Goal: Transaction & Acquisition: Purchase product/service

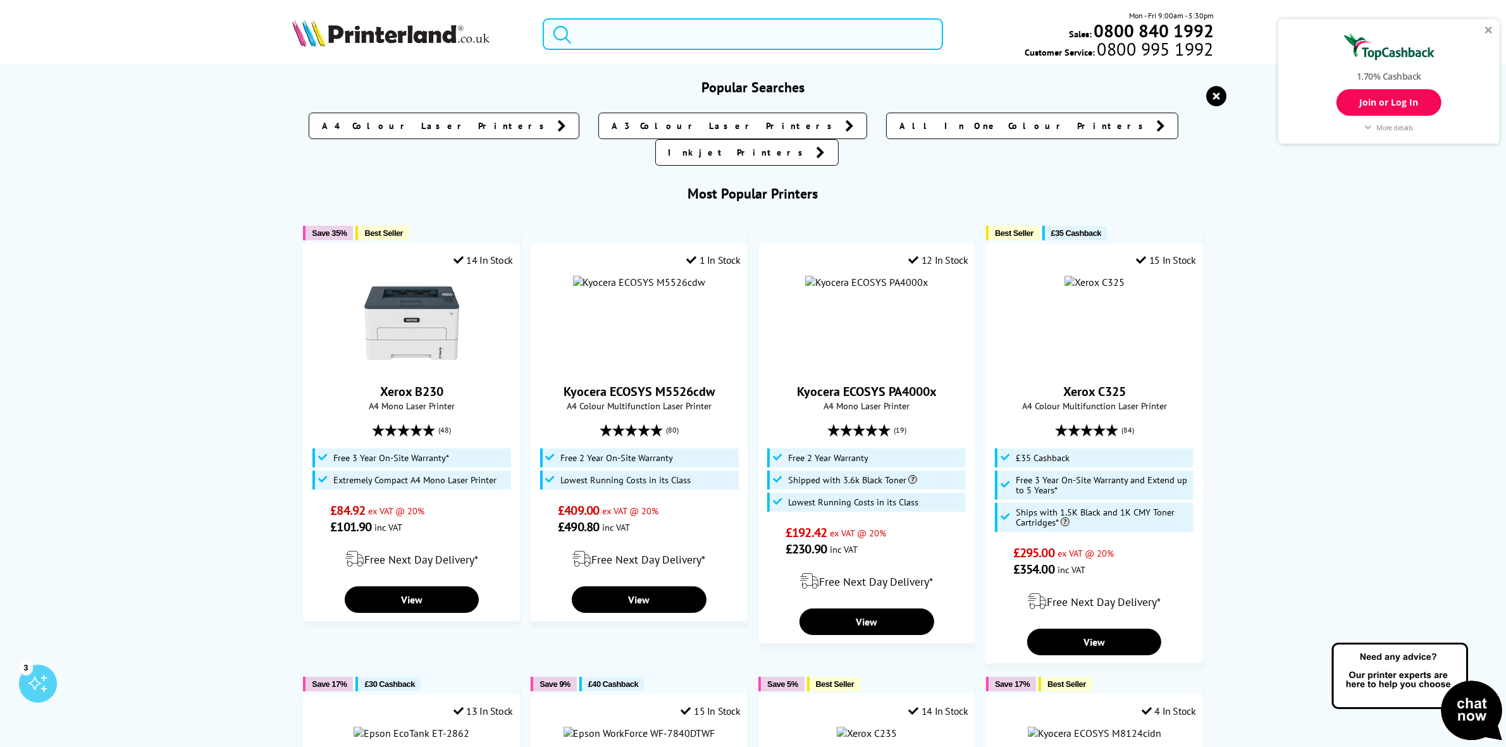
click at [636, 41] on input "search" at bounding box center [743, 34] width 400 height 32
paste input "006R04356"
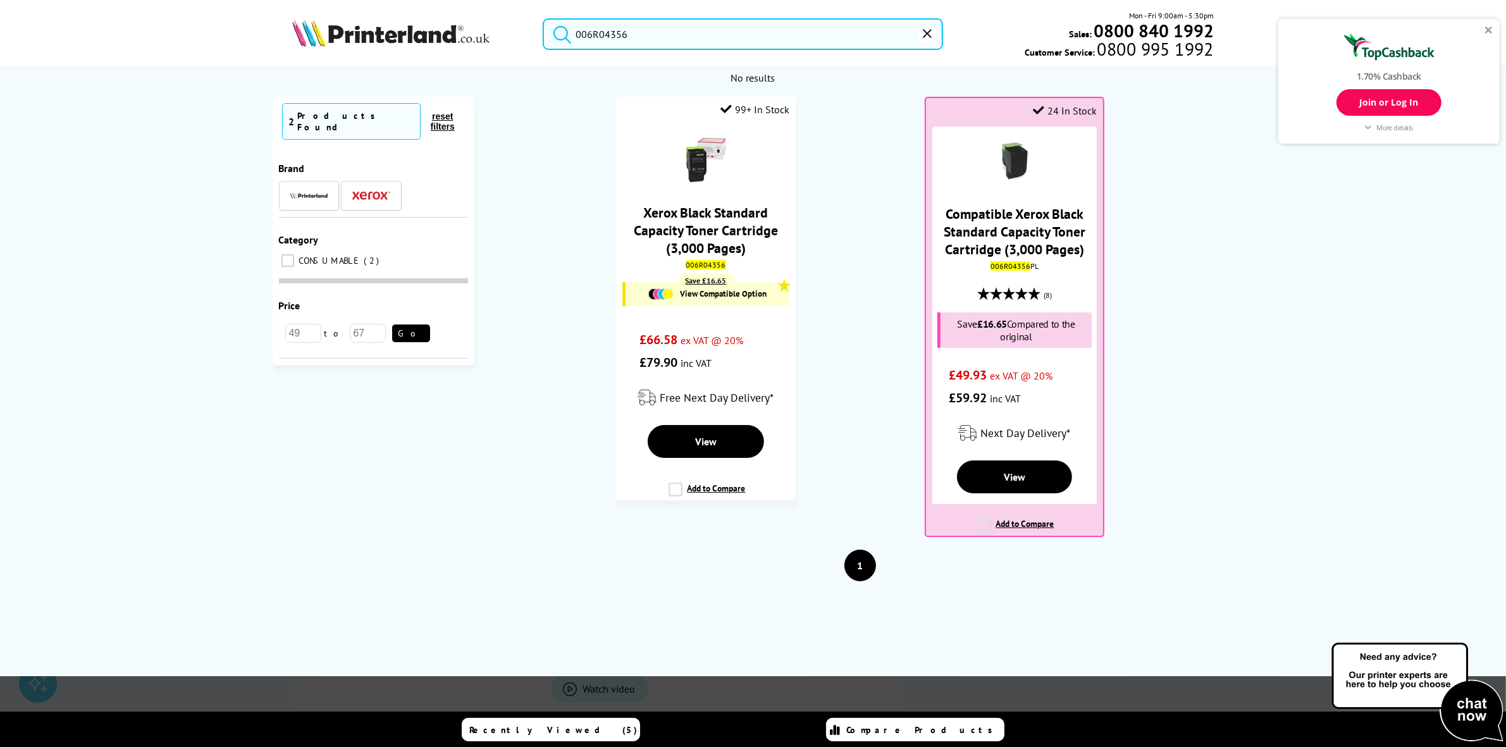
click at [646, 34] on input "006R04356" at bounding box center [743, 34] width 400 height 32
paste input "ZT23142-D0E000FZ"
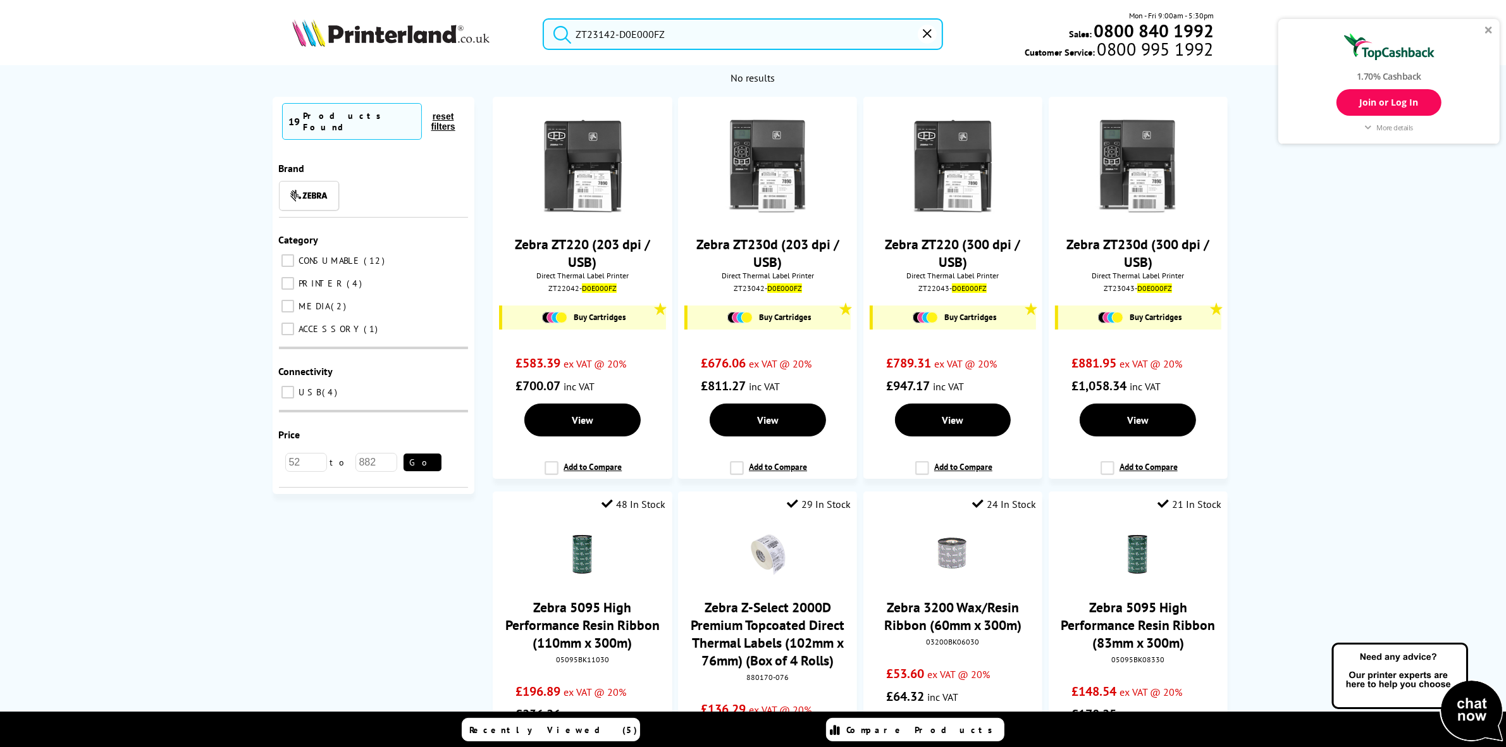
click at [667, 32] on input "ZT23142-D0E000FZ" at bounding box center [743, 34] width 400 height 32
click at [637, 32] on input "ZT23142-D0E000FZ" at bounding box center [743, 34] width 400 height 32
click at [641, 28] on input "ZT23142-D0E000FZ" at bounding box center [743, 34] width 400 height 32
click at [640, 30] on input "ZT23142-D0E000FZ" at bounding box center [743, 34] width 400 height 32
click at [642, 29] on input "ZT23142-D0E000FZ" at bounding box center [743, 34] width 400 height 32
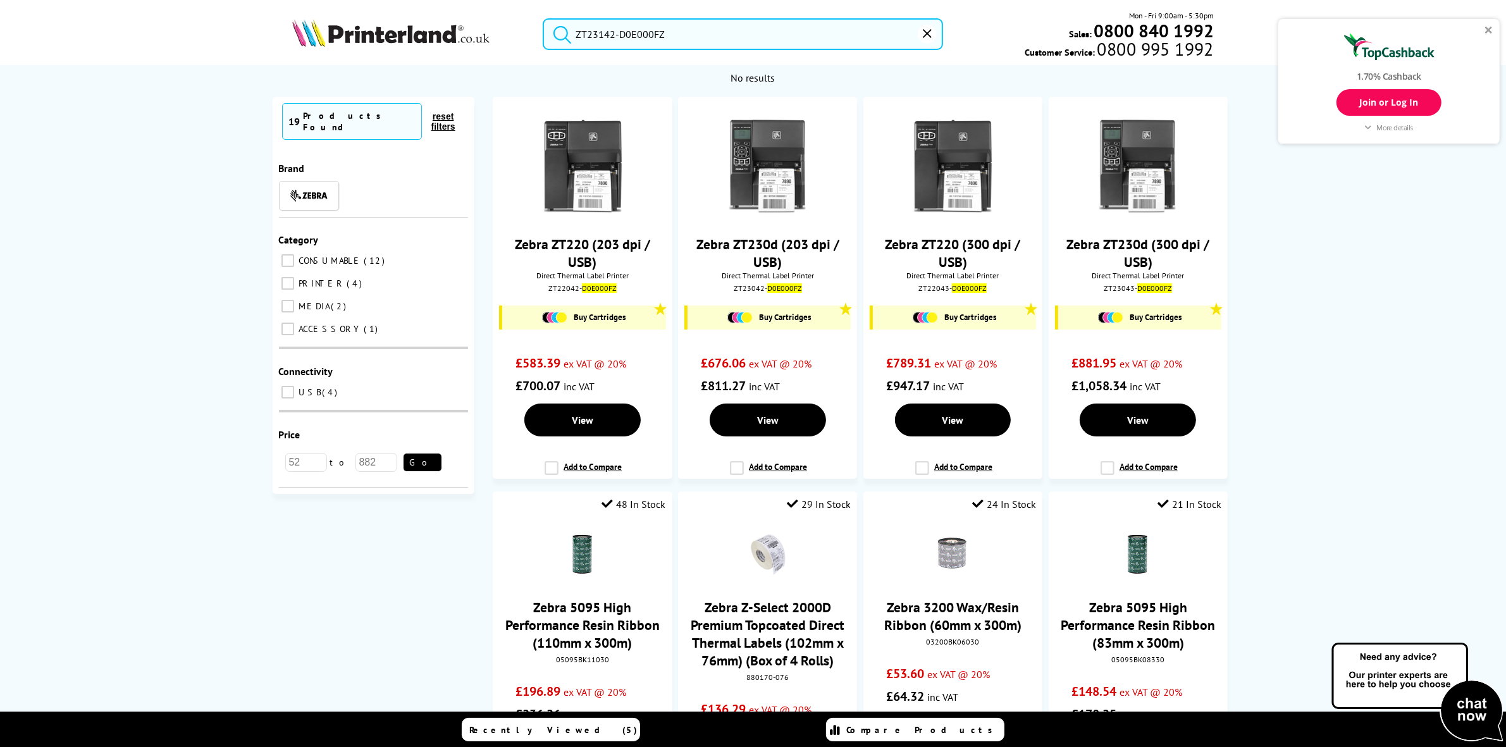
click at [643, 26] on input "ZT23142-D0E000FZ" at bounding box center [743, 34] width 400 height 32
click at [631, 51] on div "ZT23142-D0E000FZ Mon - Fri 9:00am - 5:30pm Sales: 0800 840 1992 Customer Servic…" at bounding box center [753, 37] width 1012 height 56
click at [634, 36] on input "ZT23142-D0E000FZ" at bounding box center [743, 34] width 400 height 32
click at [636, 36] on input "ZT23142-D0E000FZ" at bounding box center [743, 34] width 400 height 32
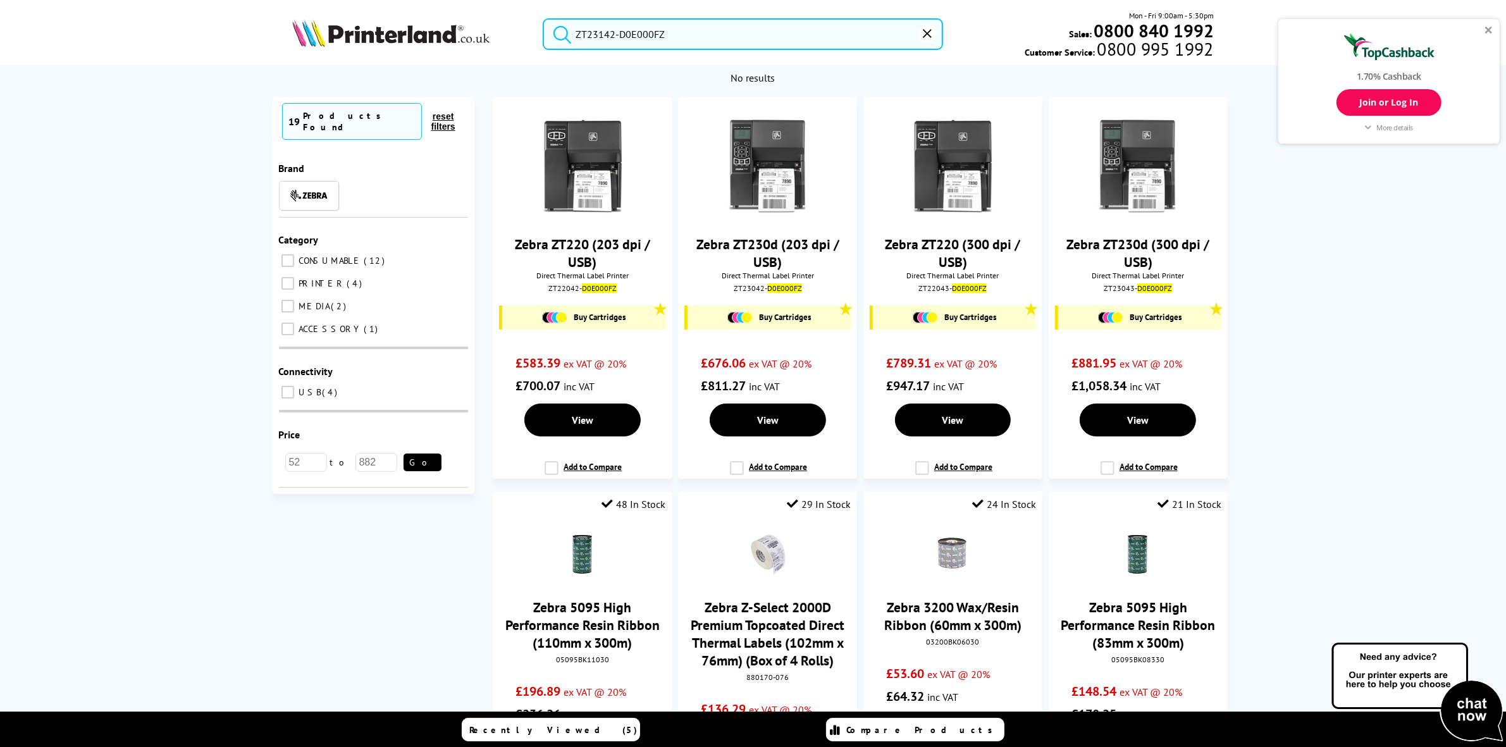
paste input "ebra ZT231 (203 dpi / Wireles"
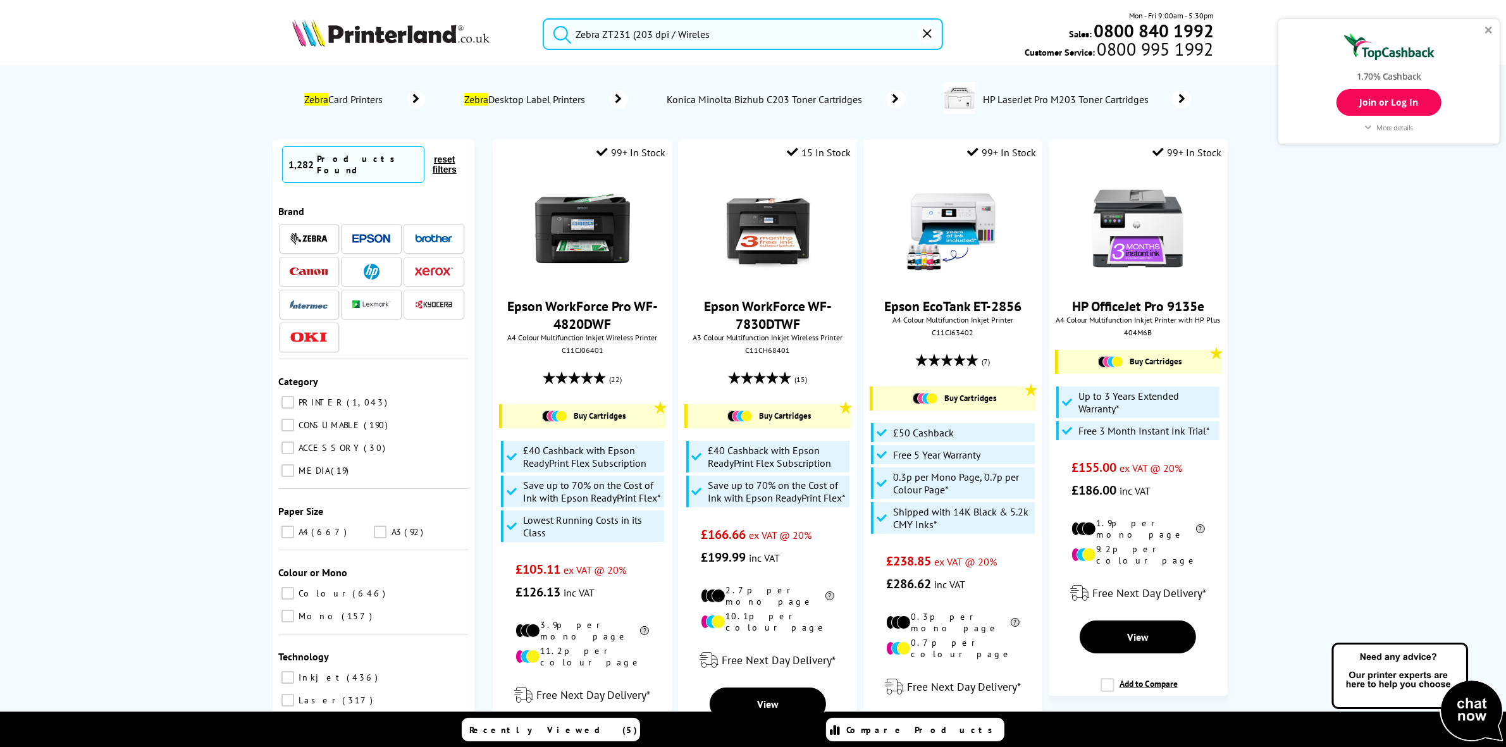
drag, startPoint x: 633, startPoint y: 37, endPoint x: 812, endPoint y: -5, distance: 183.8
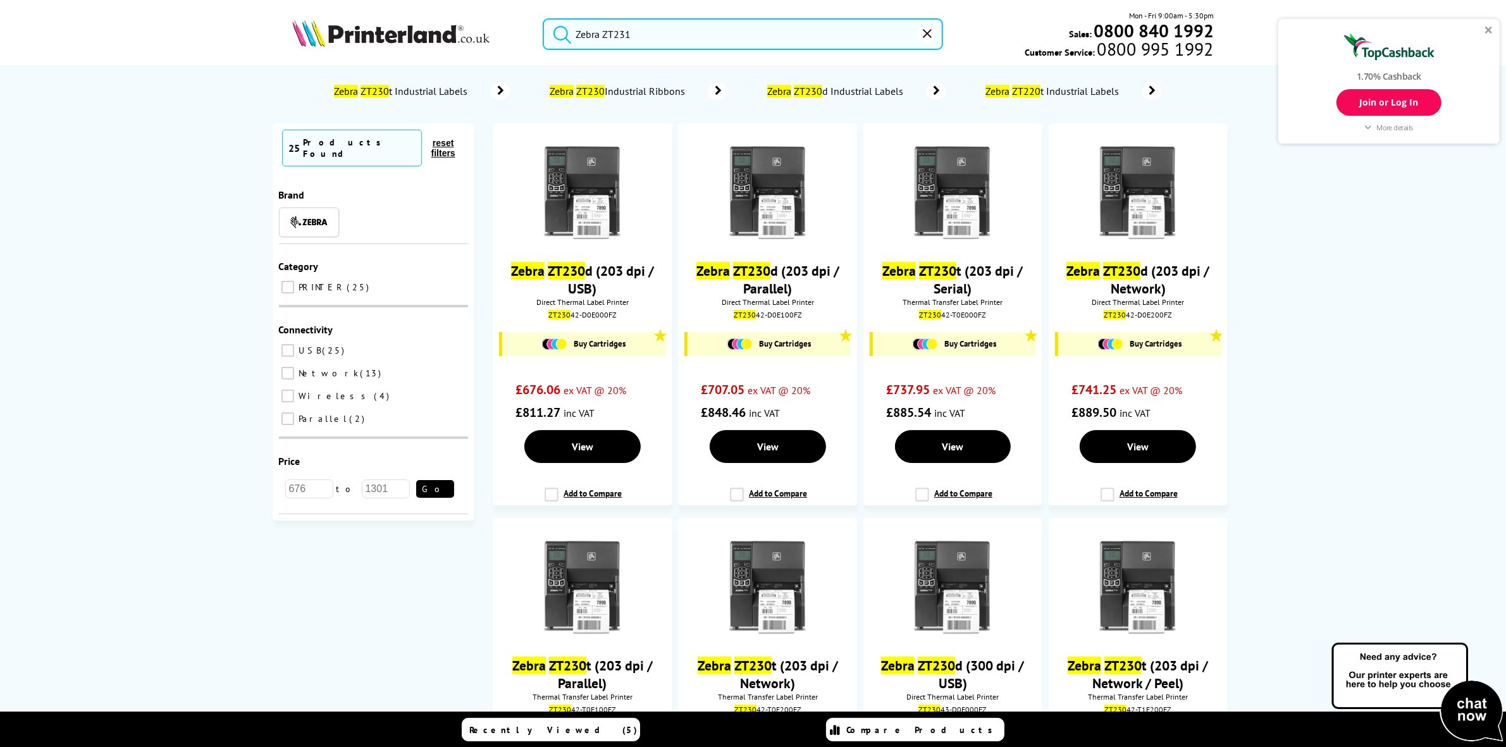
drag, startPoint x: 602, startPoint y: 32, endPoint x: 435, endPoint y: 77, distance: 172.9
click at [450, 73] on header "Zebra ZT231 Mon - Fri 9:00am - 5:30pm Sales: 0800 840 1992 Customer Service: 08…" at bounding box center [753, 54] width 1506 height 108
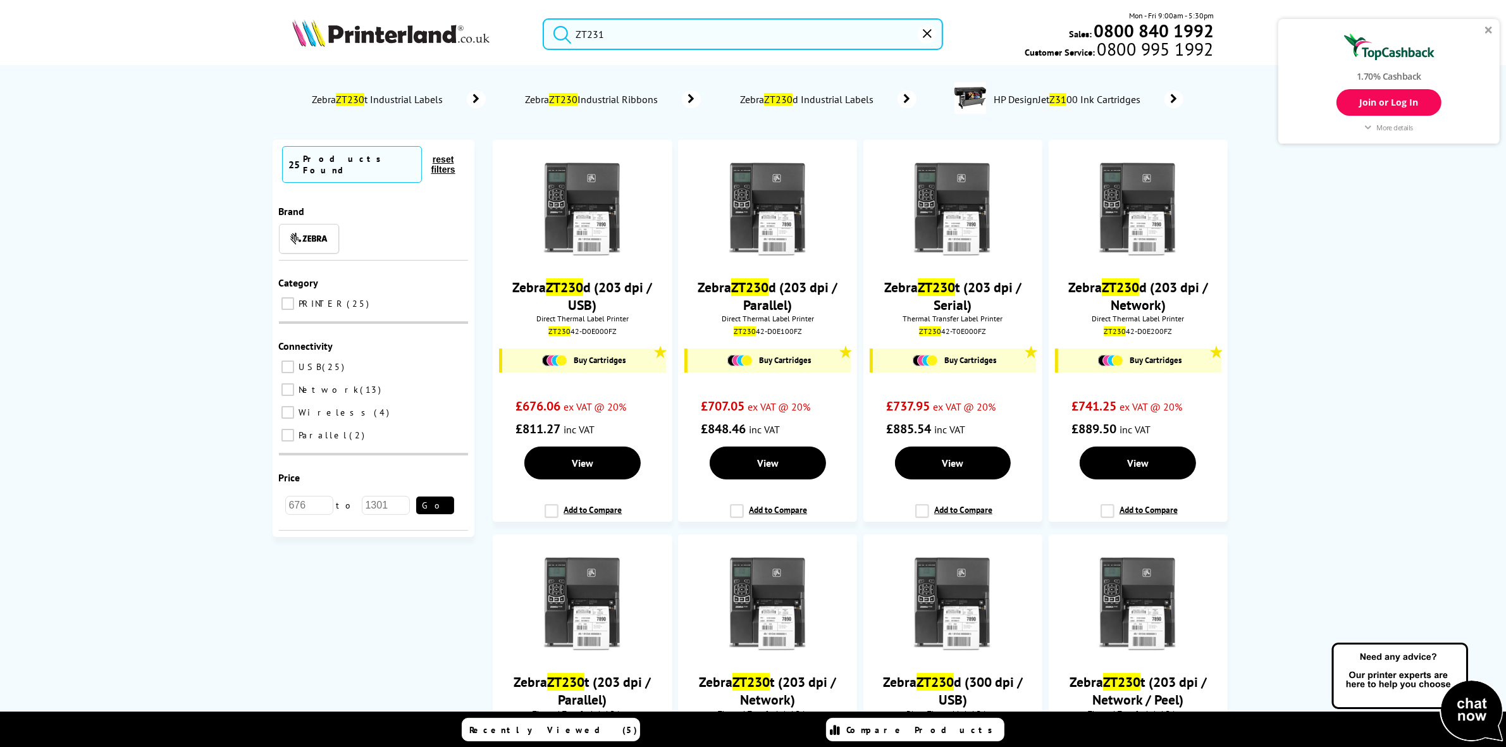
click at [639, 13] on div "ZT231 Mon - Fri 9:00am - 5:30pm Sales: 0800 840 1992 Customer Service: 0800 995…" at bounding box center [753, 37] width 1012 height 56
click at [630, 25] on input "ZT231" at bounding box center [743, 34] width 400 height 32
click at [588, 44] on input "ZT231" at bounding box center [743, 34] width 400 height 32
click at [655, 42] on input "ZT231" at bounding box center [743, 34] width 400 height 32
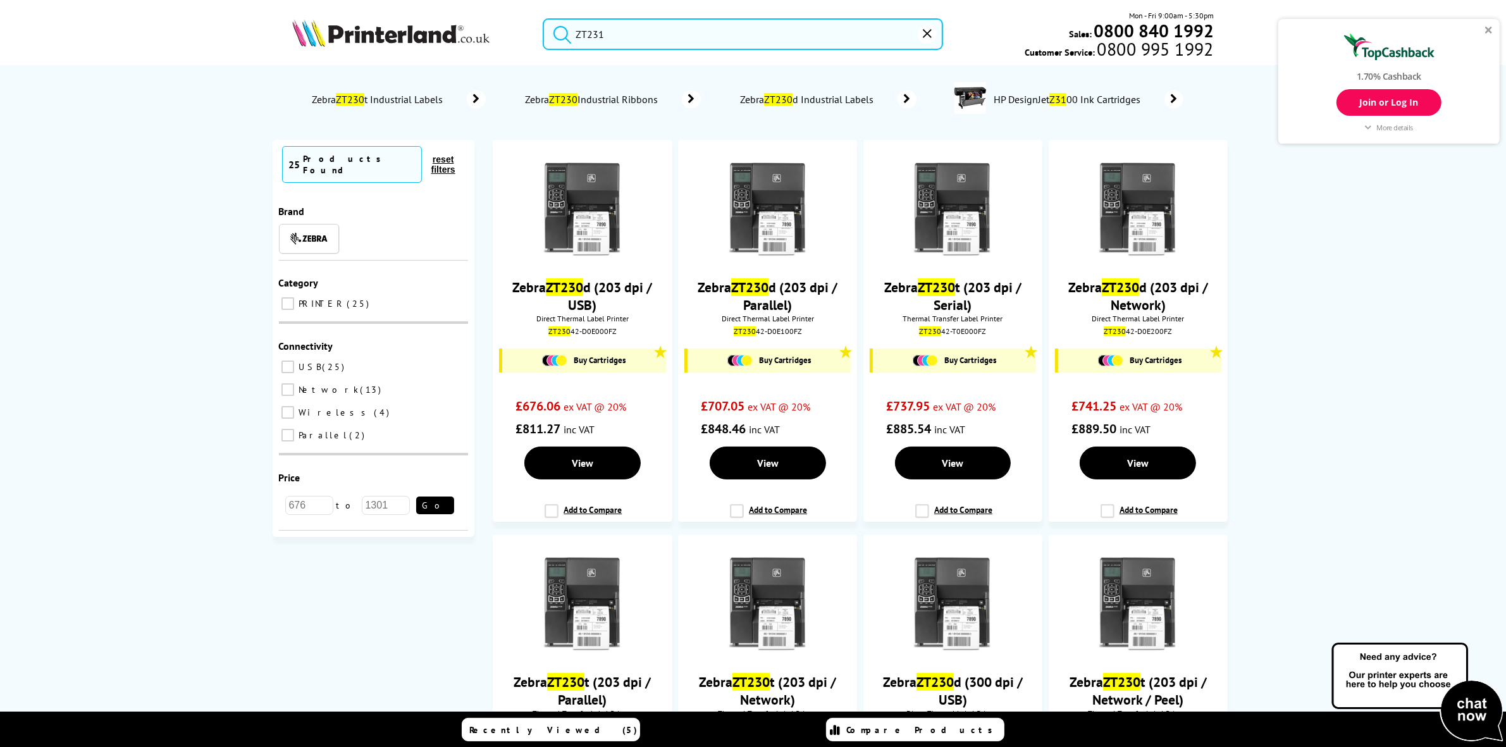
click at [655, 42] on input "ZT231" at bounding box center [743, 34] width 400 height 32
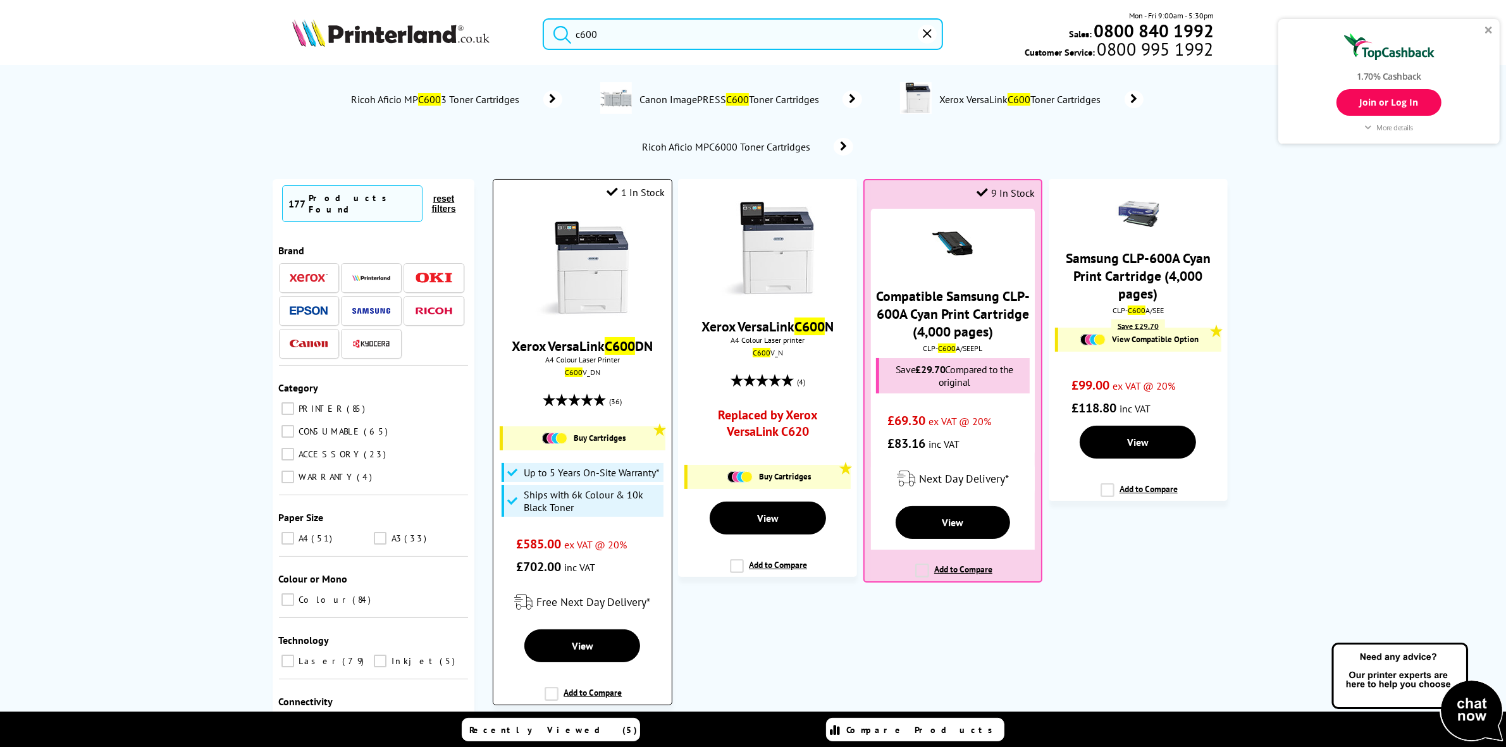
type input "c600"
click at [592, 285] on img at bounding box center [582, 268] width 95 height 95
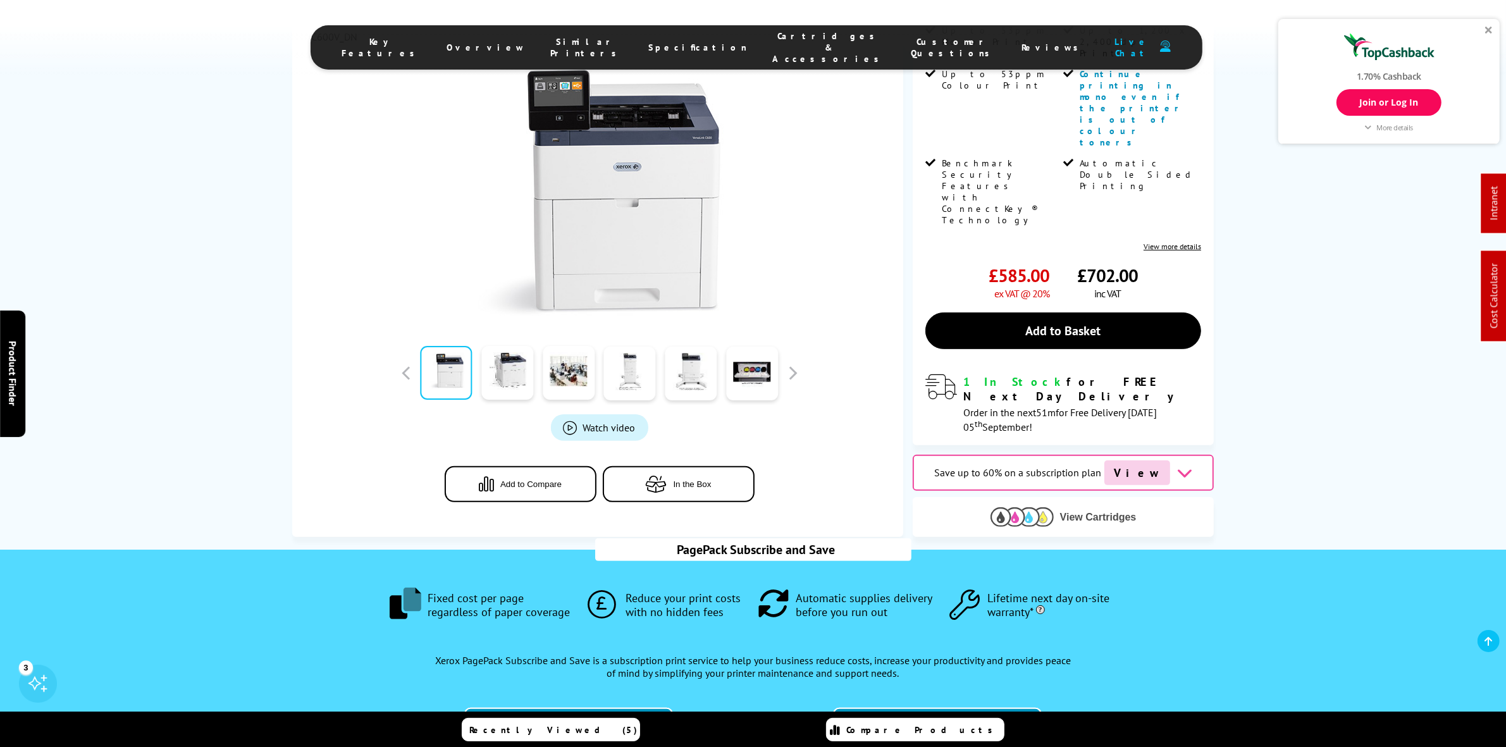
click at [1015, 507] on img at bounding box center [1022, 517] width 63 height 20
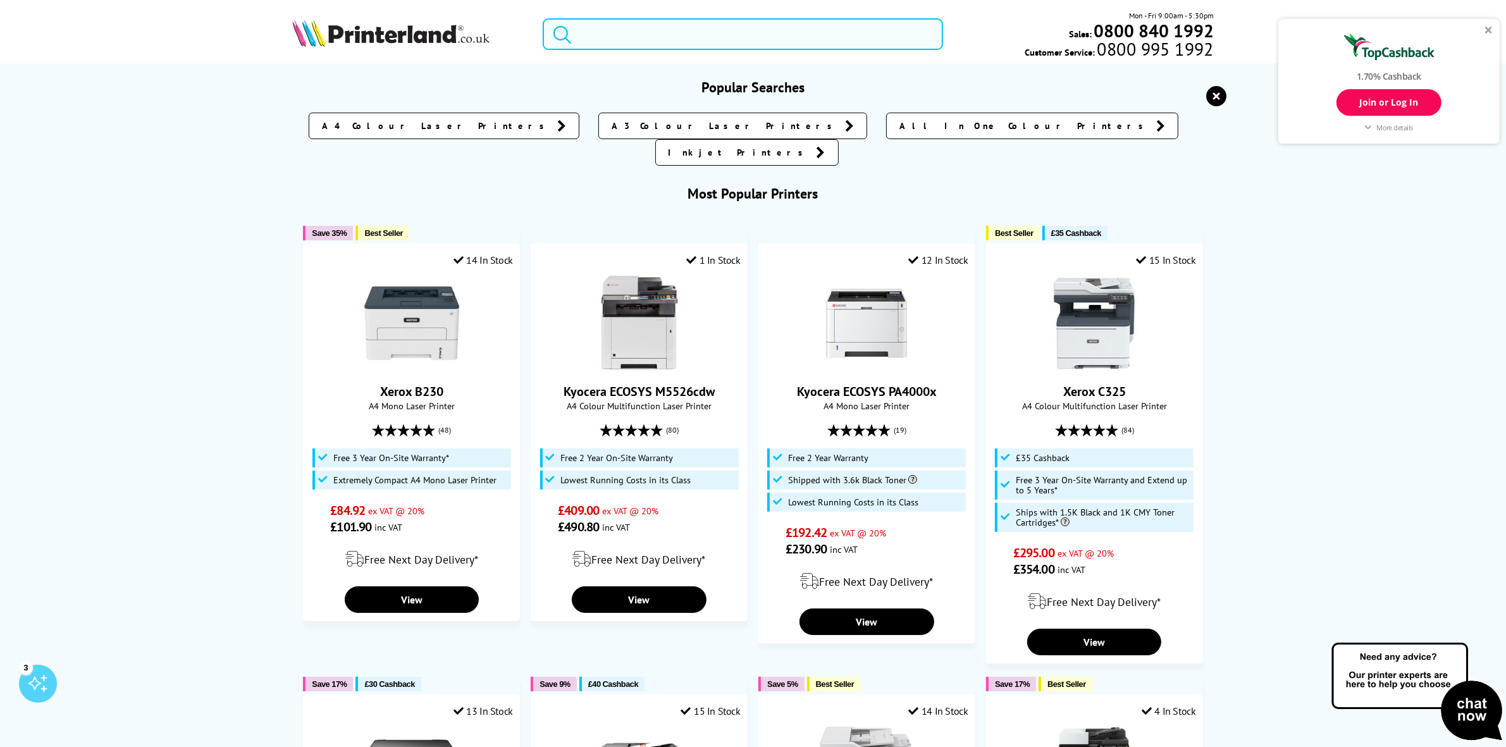
click at [670, 23] on input "search" at bounding box center [743, 34] width 400 height 32
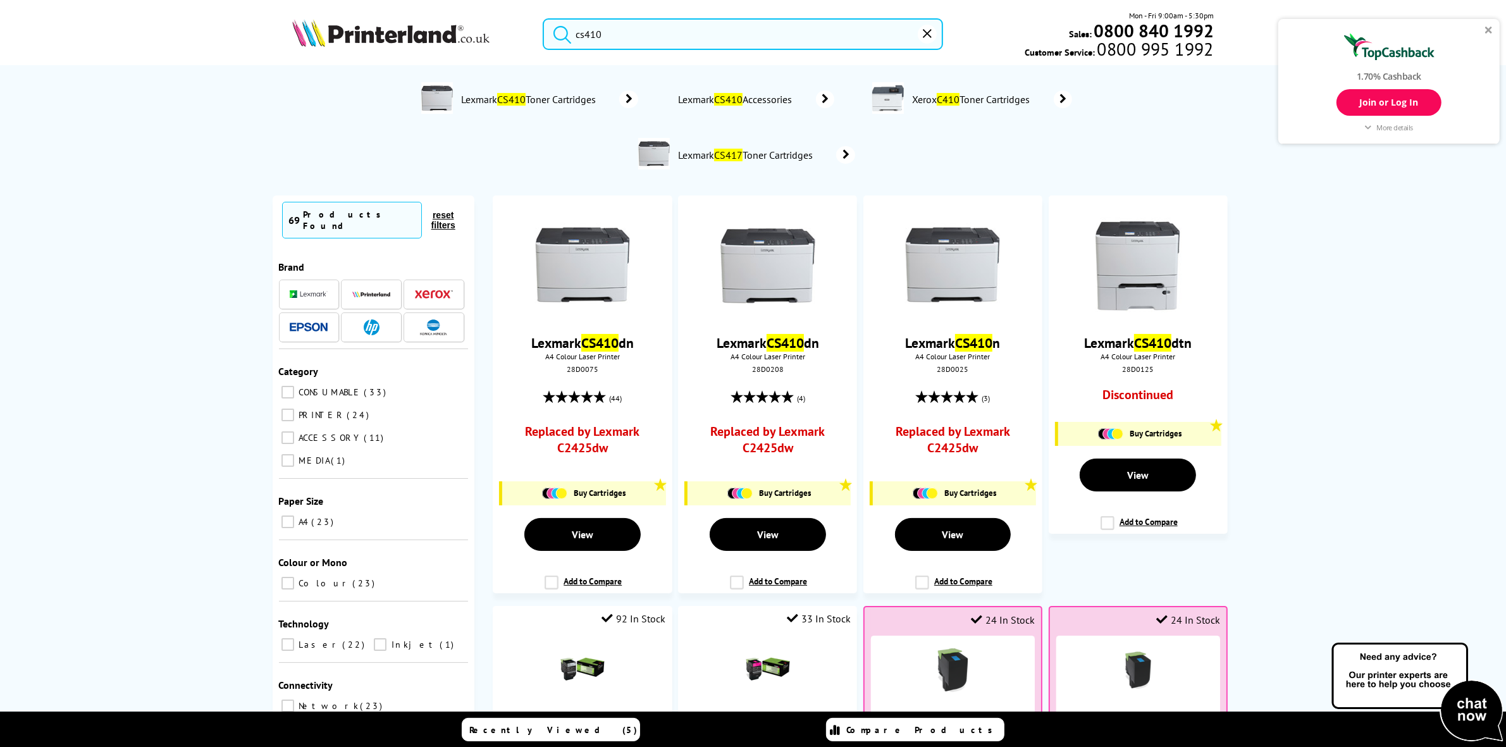
drag, startPoint x: 719, startPoint y: 30, endPoint x: 364, endPoint y: 56, distance: 355.7
click at [364, 56] on div "cs410 Mon - Fri 9:00am - 5:30pm Sales: 0800 840 1992 Customer Service: 0800 995…" at bounding box center [753, 37] width 1012 height 56
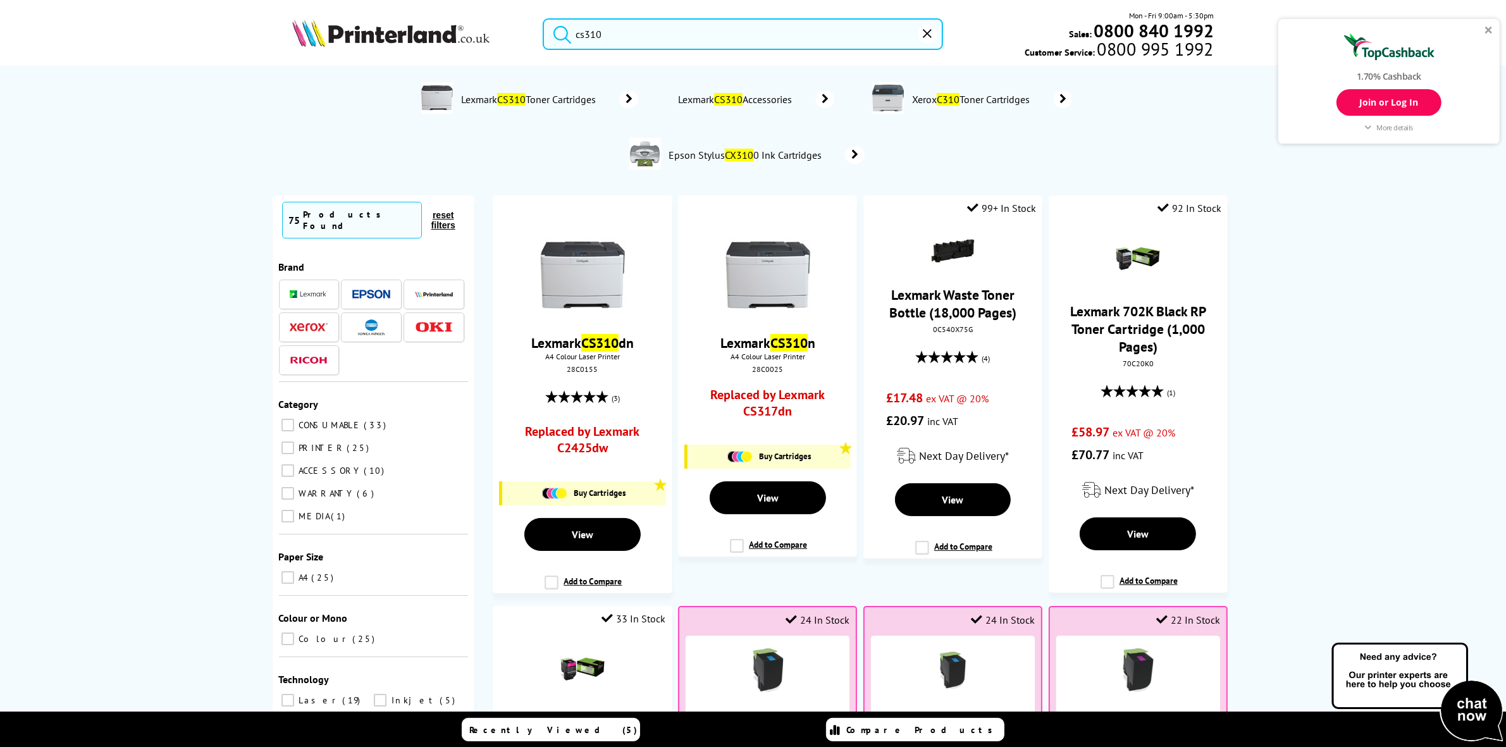
click at [586, 27] on input "cs310" at bounding box center [743, 34] width 400 height 32
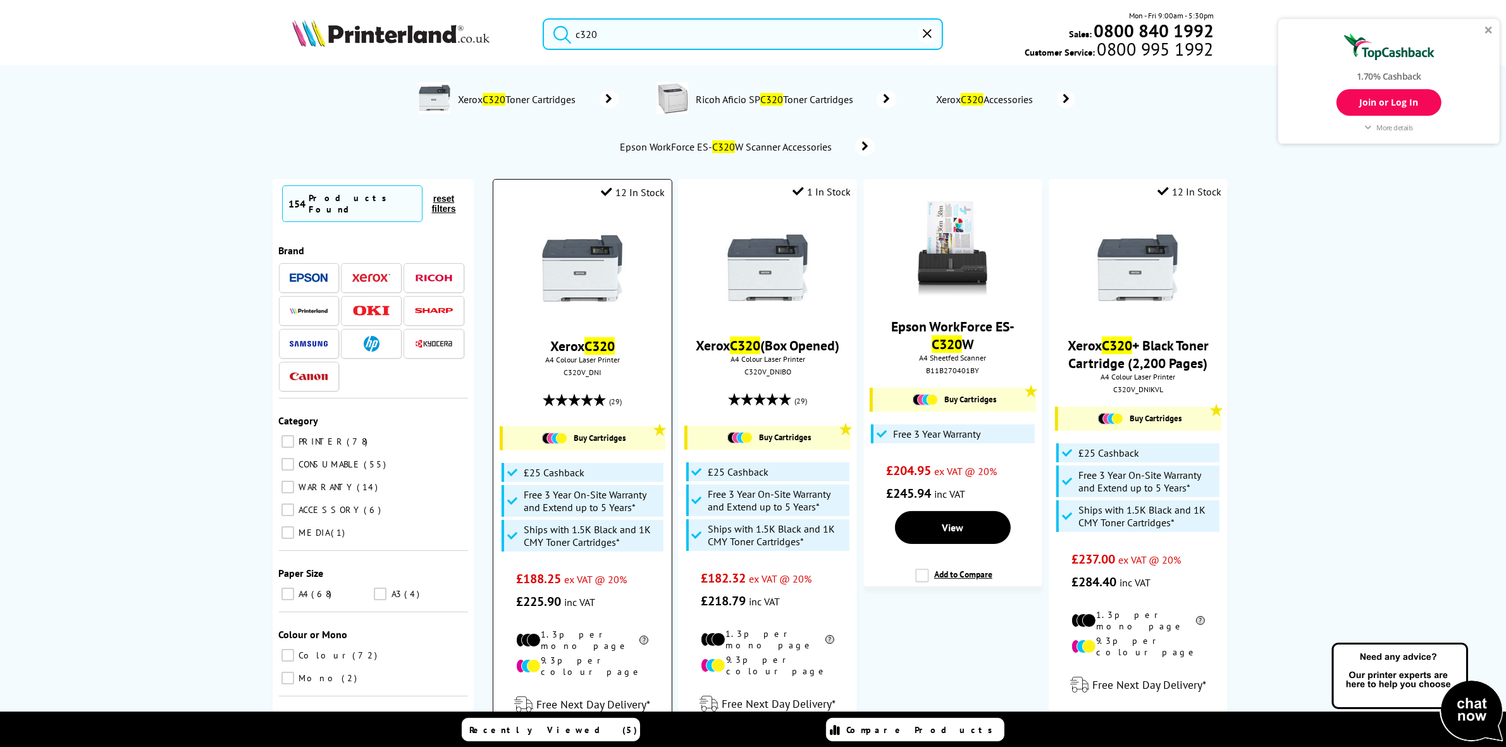
type input "c320"
click at [925, 32] on icon "reset" at bounding box center [927, 33] width 9 height 9
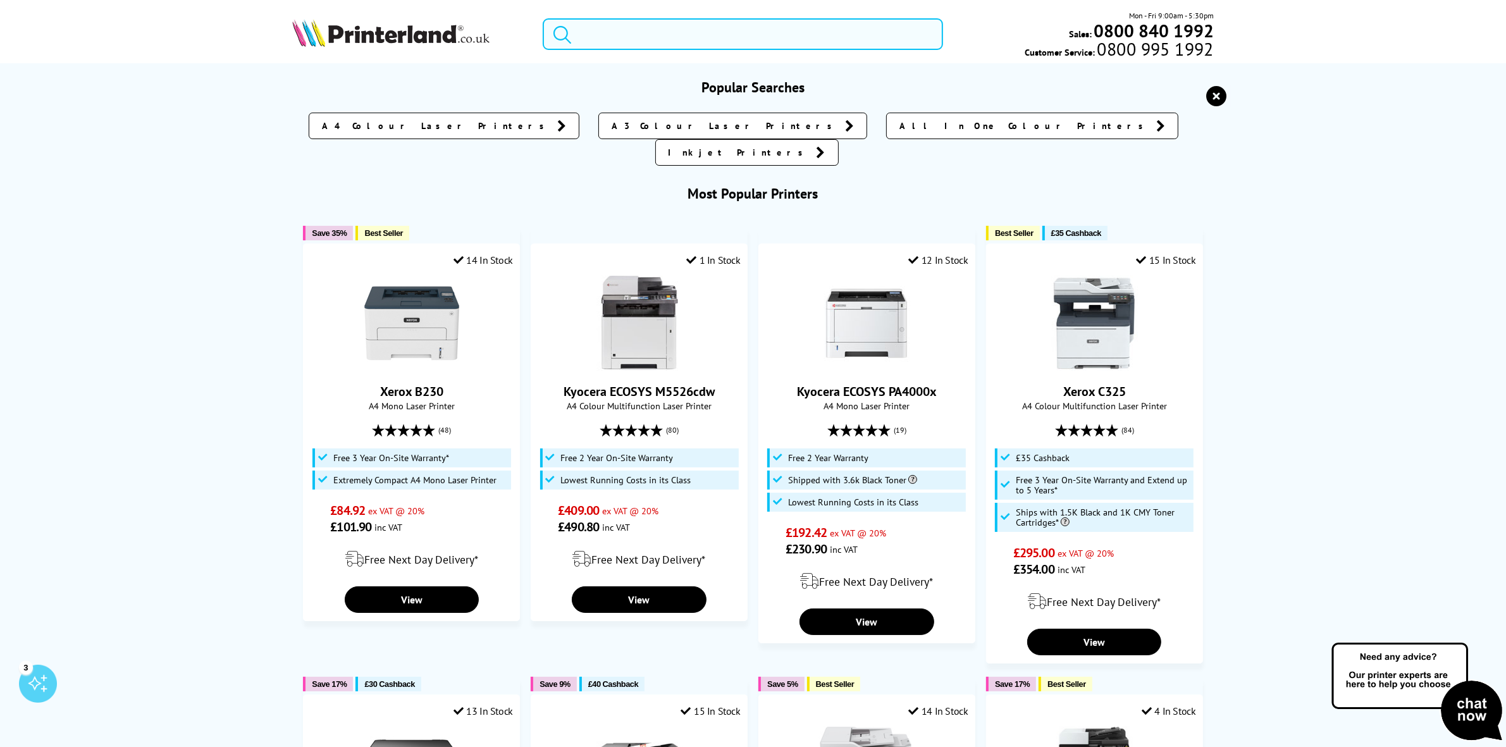
click at [652, 35] on input "search" at bounding box center [743, 34] width 400 height 32
paste input "106R02307"
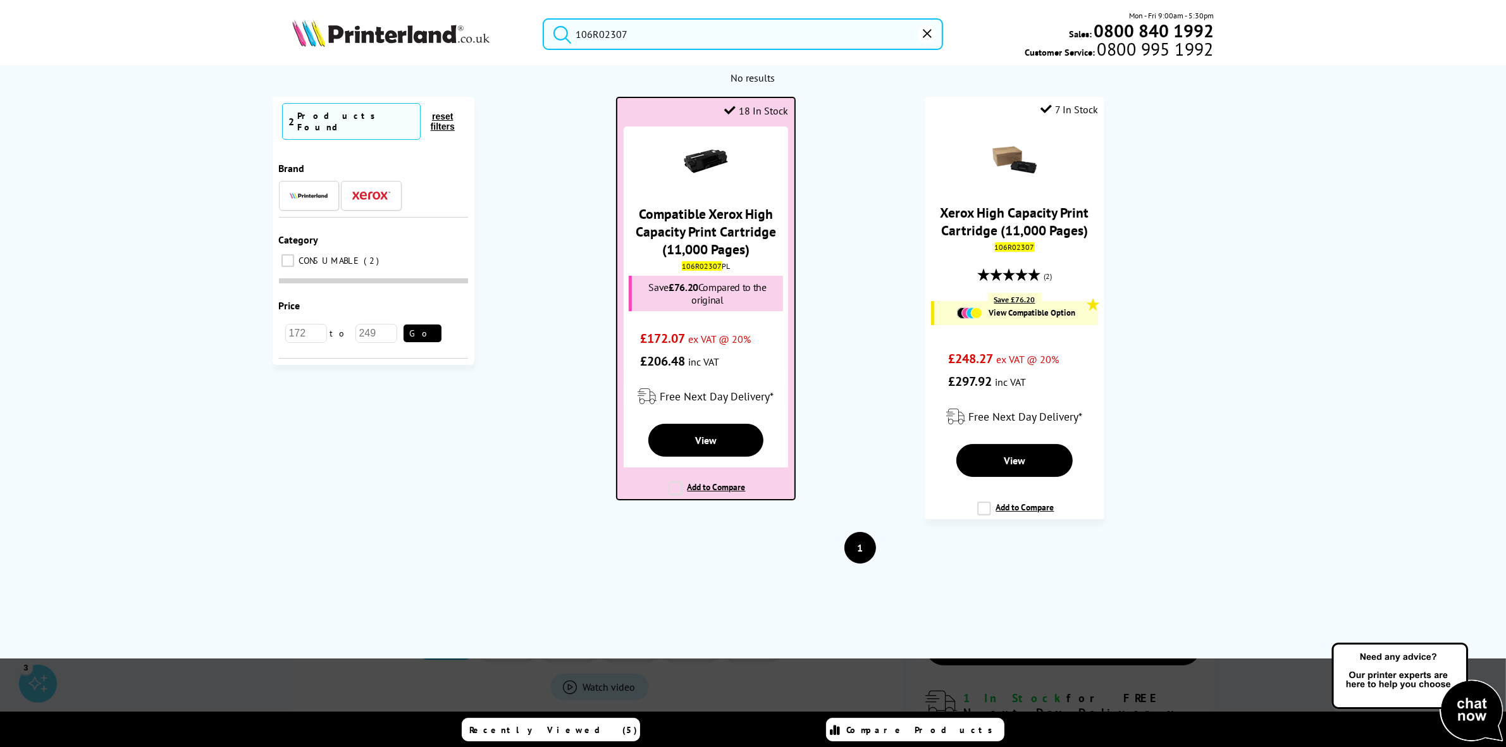
type input "106R02307"
click at [691, 223] on link "Compatible Xerox High Capacity Print Cartridge (11,000 Pages)" at bounding box center [706, 231] width 140 height 53
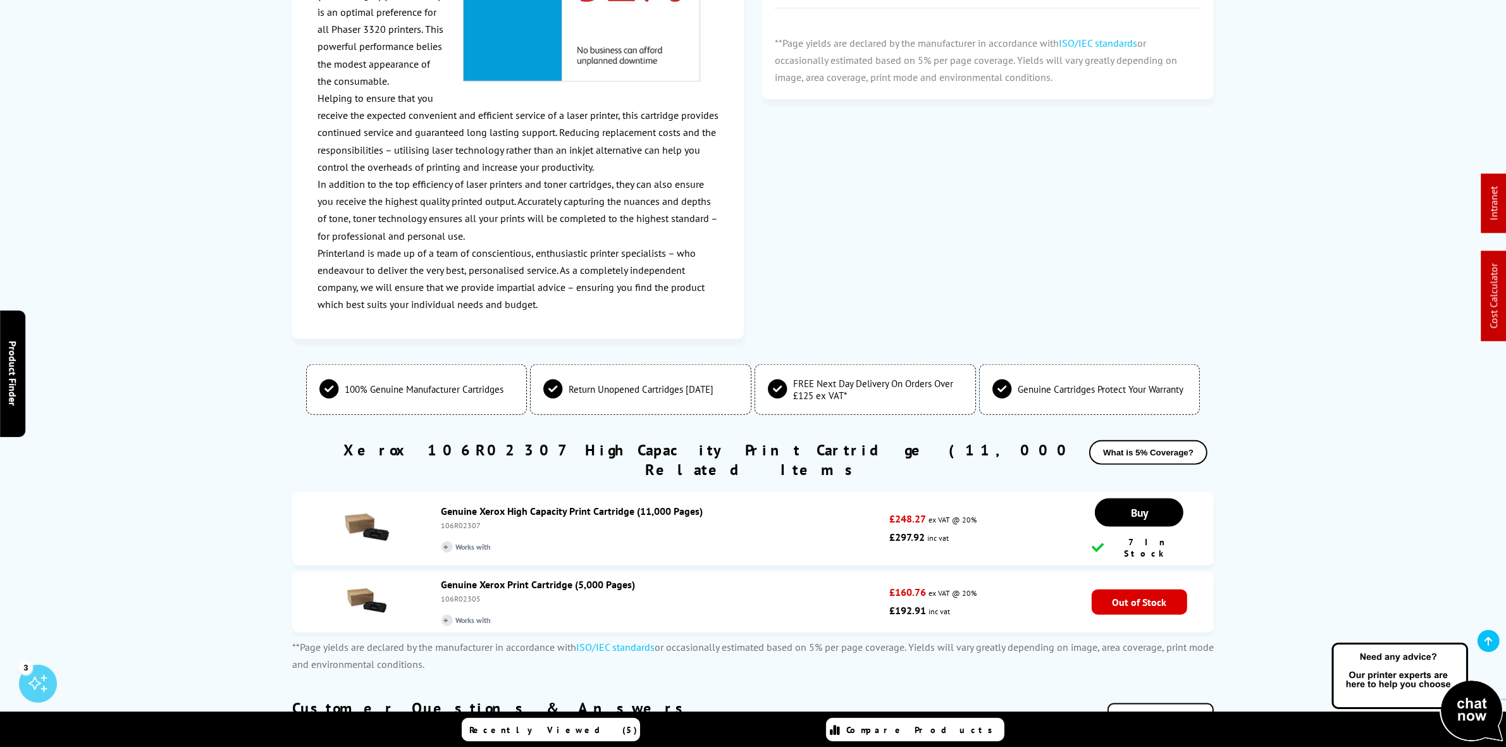
scroll to position [1898, 0]
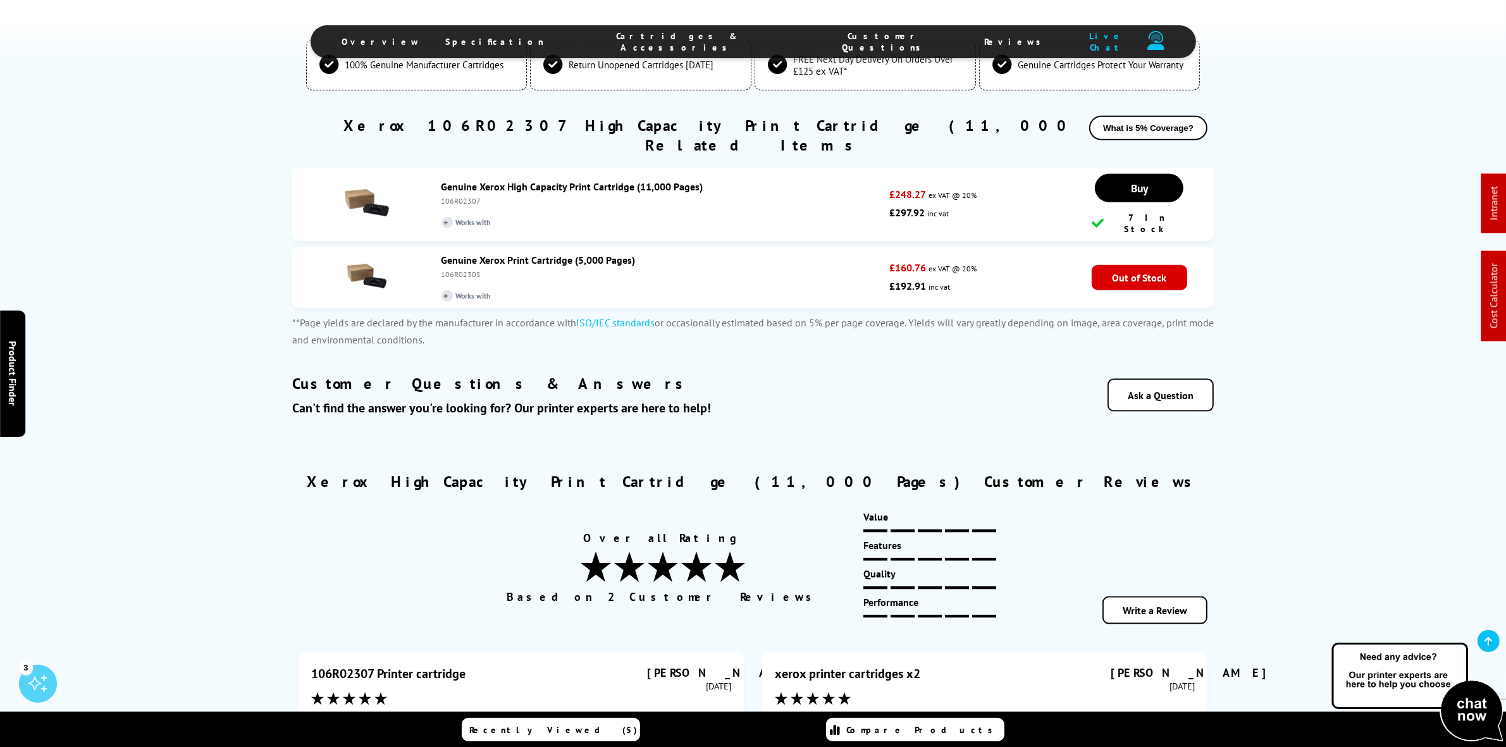
click at [463, 196] on div "106R02307" at bounding box center [662, 200] width 442 height 9
copy div "106R02307"
